Goal: Task Accomplishment & Management: Manage account settings

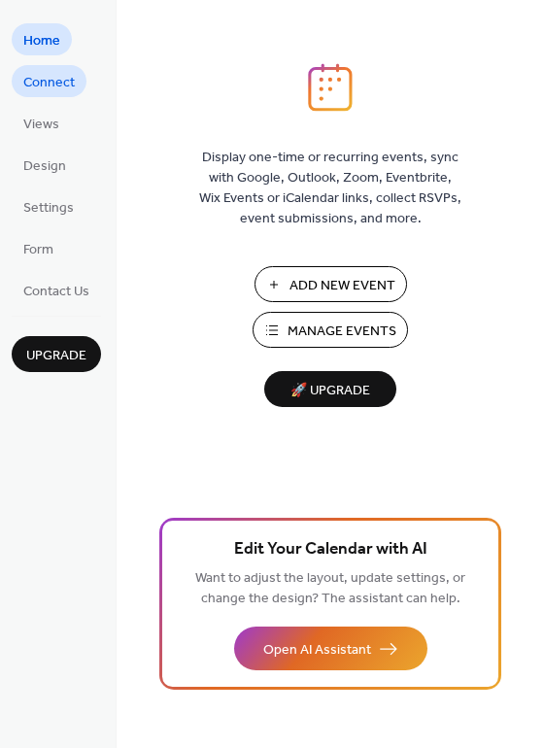
click at [48, 85] on span "Connect" at bounding box center [48, 83] width 51 height 20
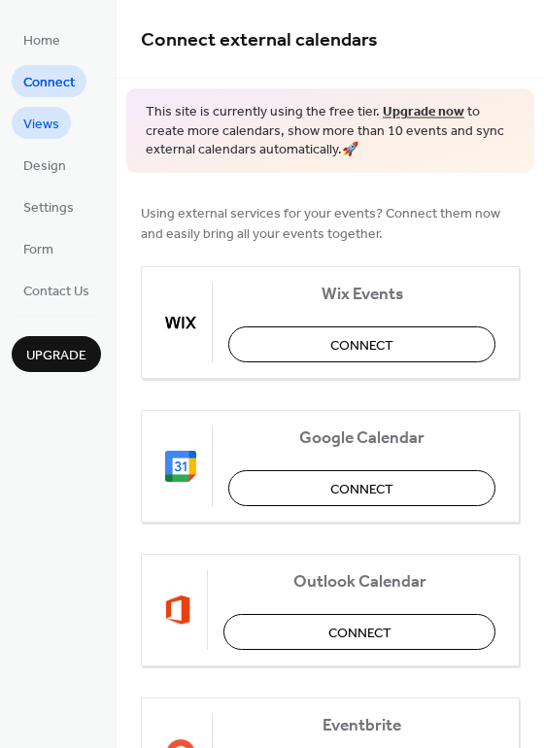
click at [51, 129] on span "Views" at bounding box center [41, 125] width 36 height 20
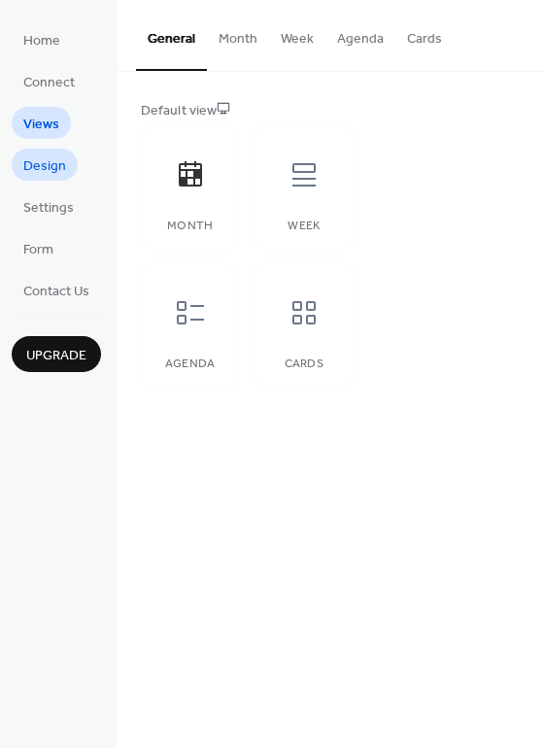
click at [51, 164] on span "Design" at bounding box center [44, 166] width 43 height 20
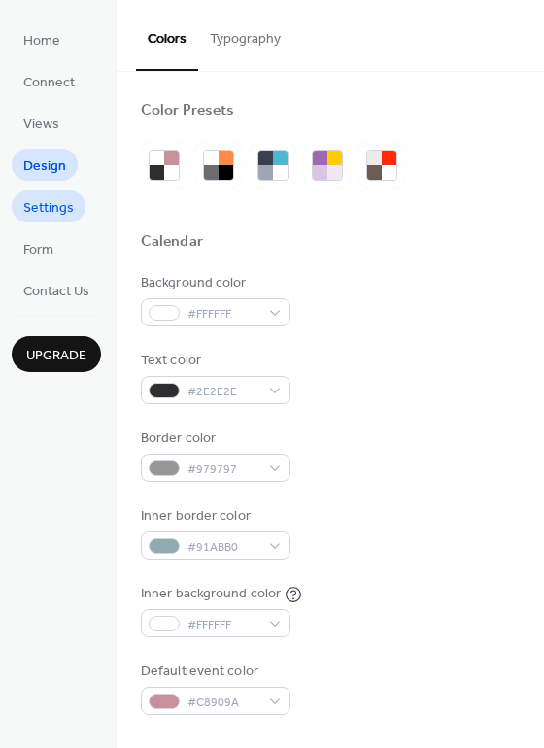
click at [55, 204] on span "Settings" at bounding box center [48, 208] width 51 height 20
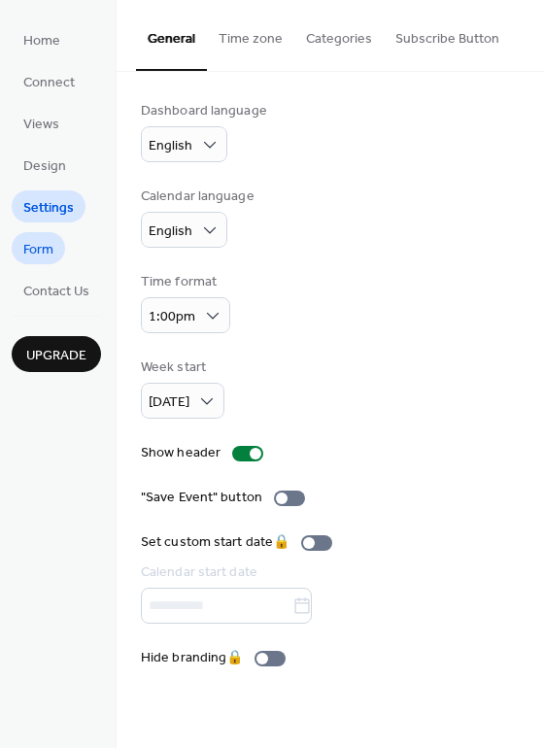
click at [60, 251] on link "Form" at bounding box center [38, 248] width 53 height 32
